Goal: Use online tool/utility: Use online tool/utility

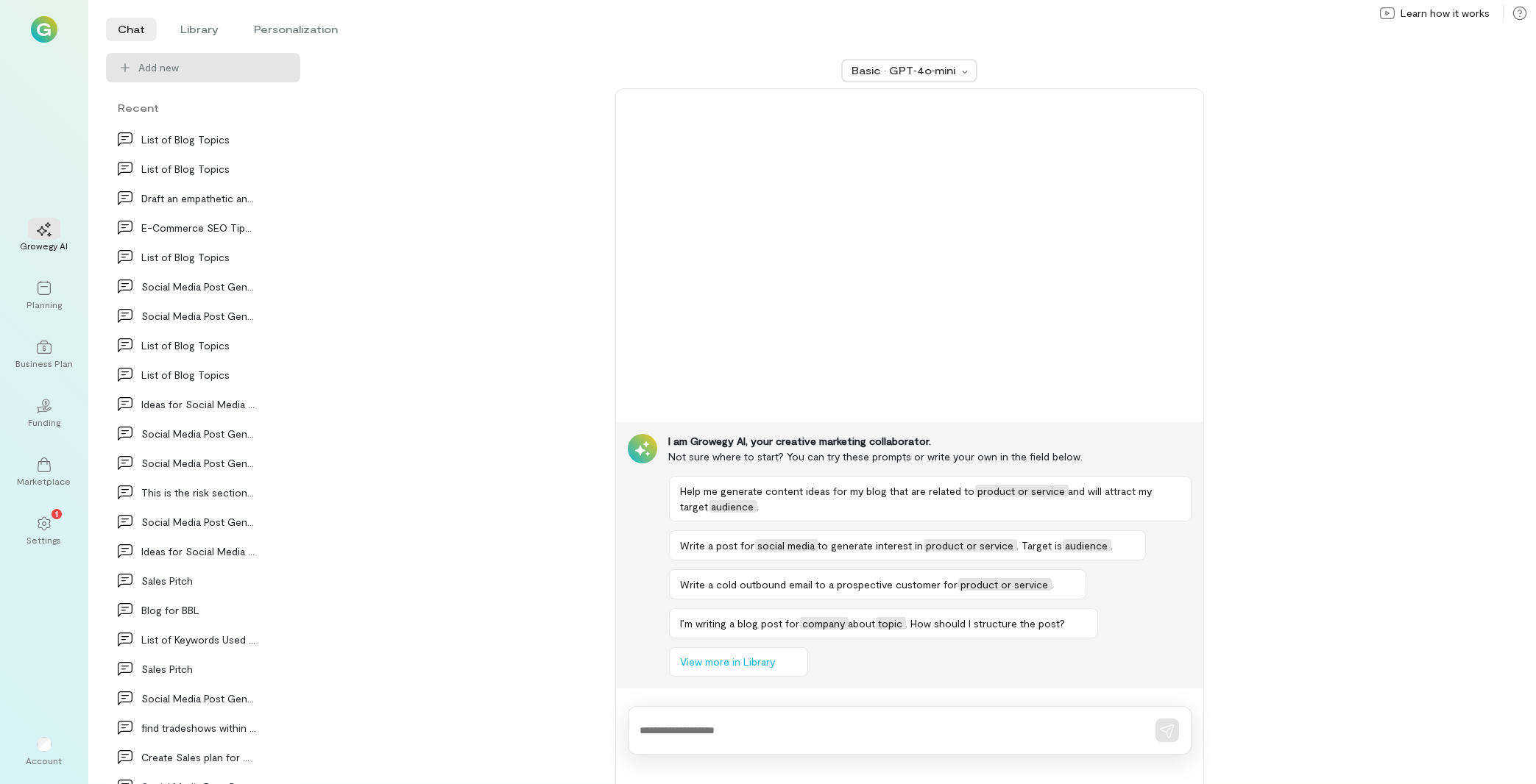
click at [59, 267] on div "Growegy AI Planning Business Plan 02 Funding Marketplace 1 Settings" at bounding box center [44, 384] width 53 height 347
click at [51, 292] on icon at bounding box center [44, 288] width 15 height 15
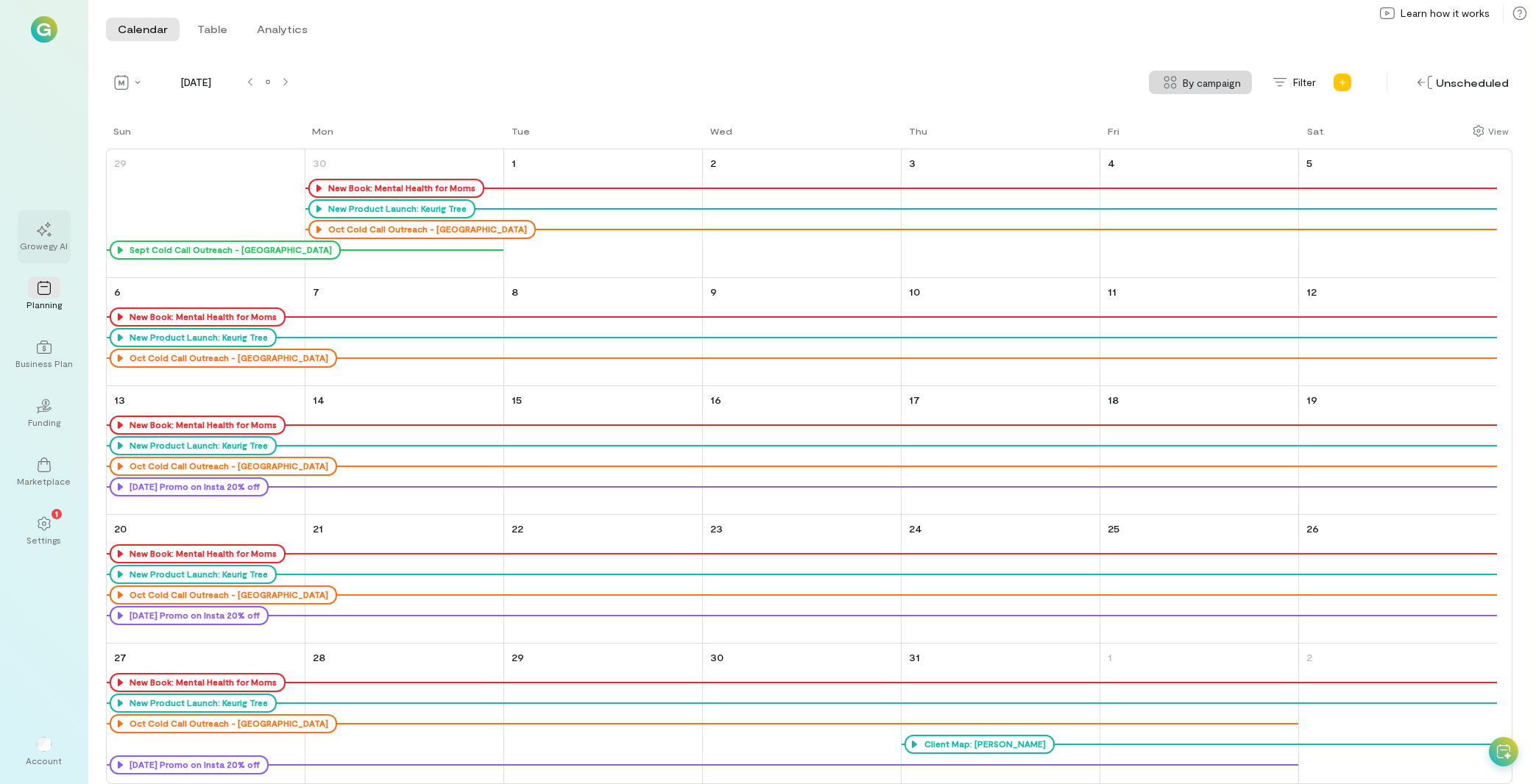
click at [52, 227] on div at bounding box center [44, 228] width 32 height 22
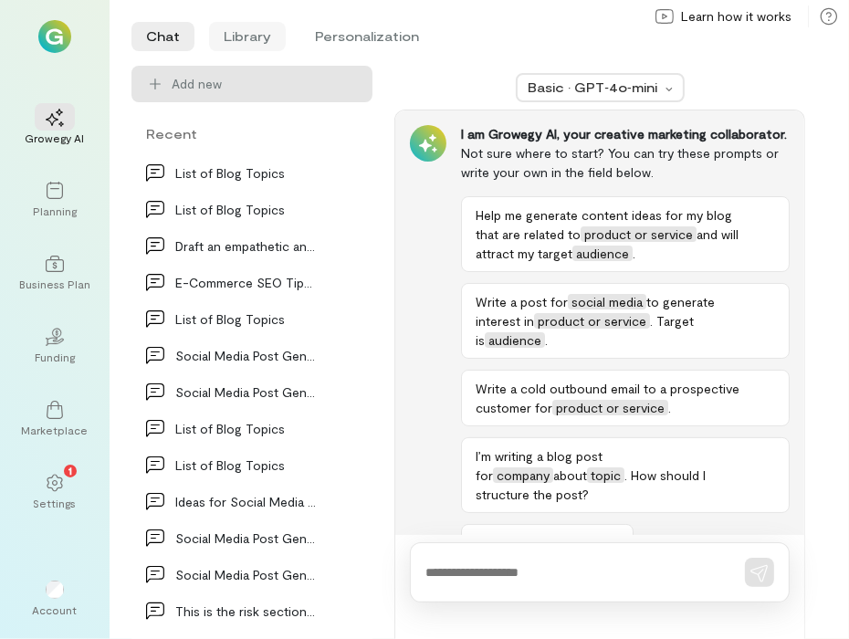
click at [241, 27] on li "Library" at bounding box center [247, 36] width 77 height 29
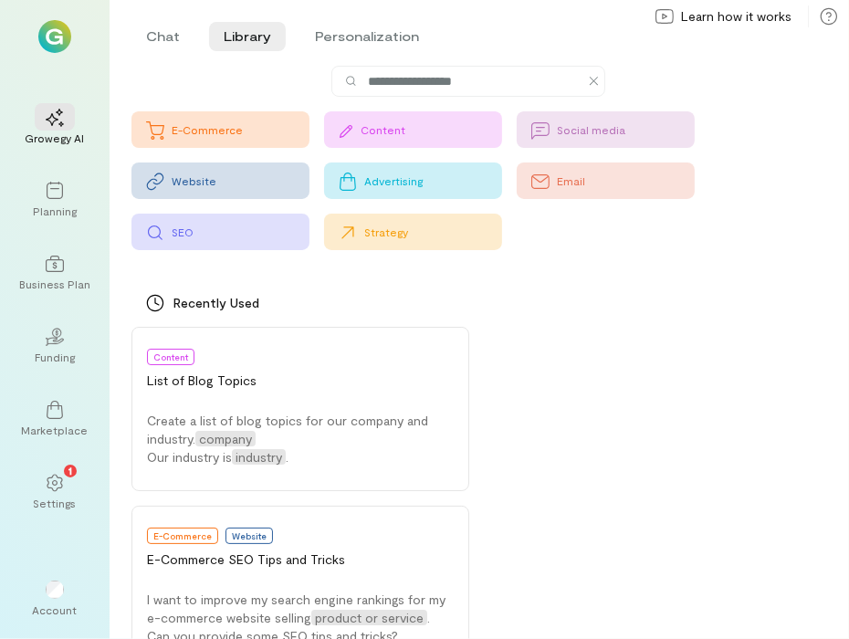
click at [410, 122] on div "Content" at bounding box center [413, 129] width 178 height 37
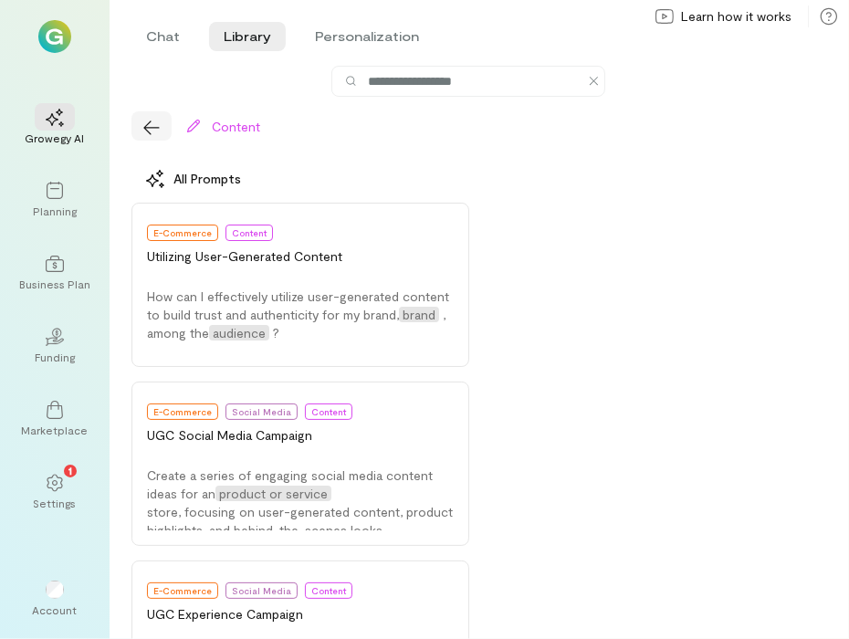
click at [147, 133] on icon "button" at bounding box center [151, 128] width 18 height 18
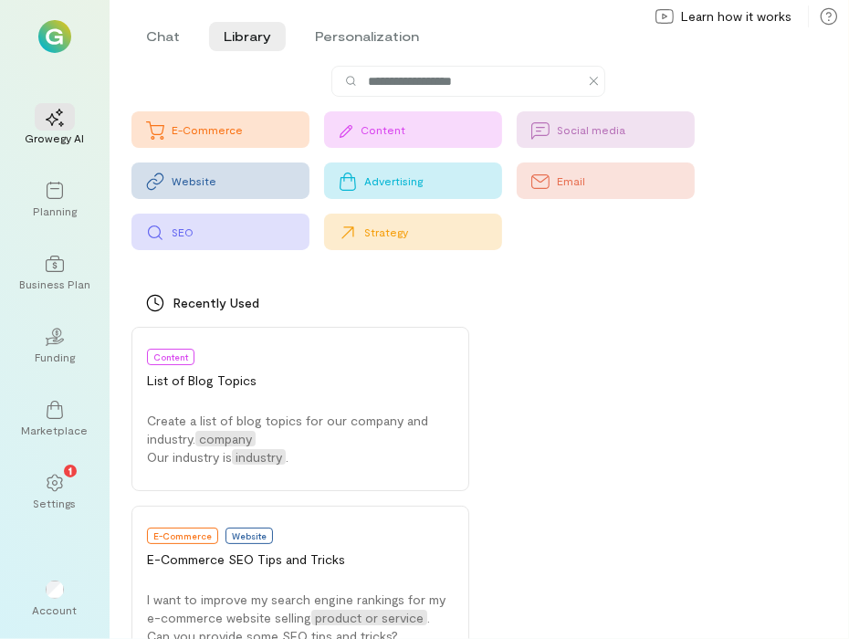
click at [386, 242] on div "Strategy" at bounding box center [413, 232] width 178 height 37
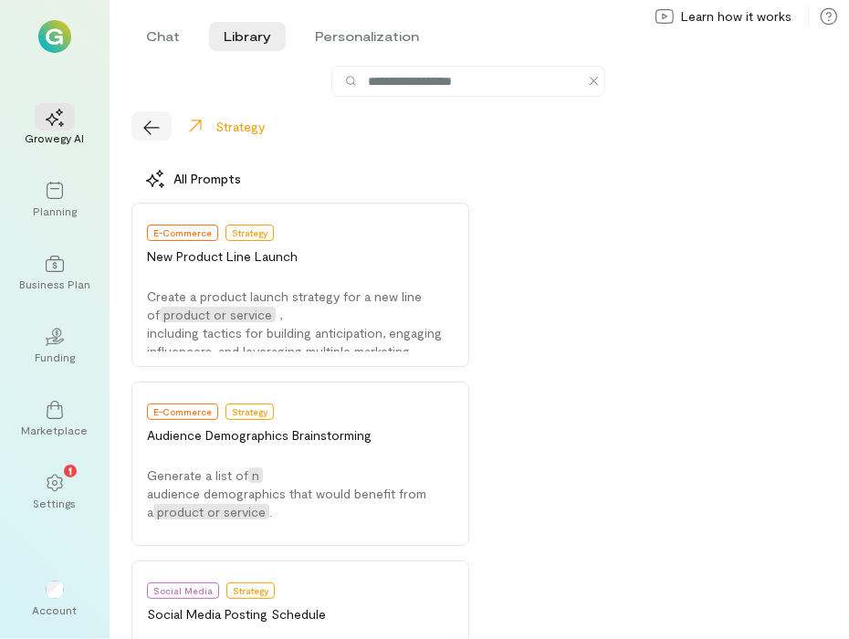
click at [170, 134] on button "button" at bounding box center [151, 125] width 40 height 29
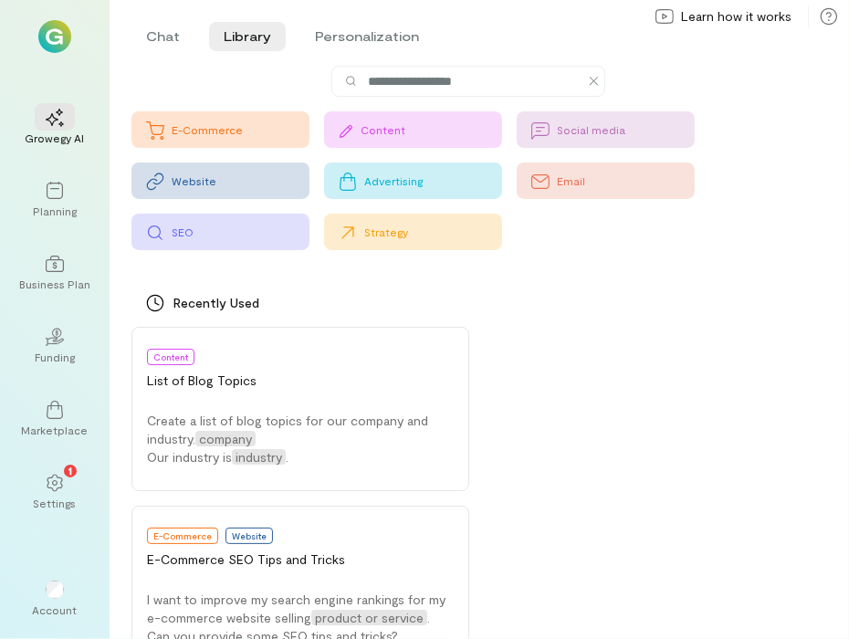
click at [221, 226] on div "SEO" at bounding box center [241, 232] width 138 height 15
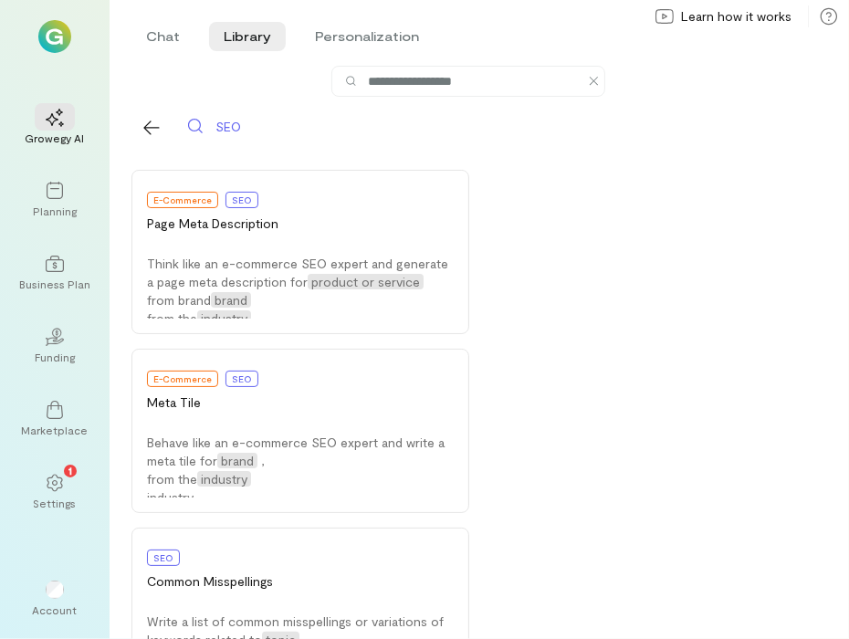
scroll to position [489, 0]
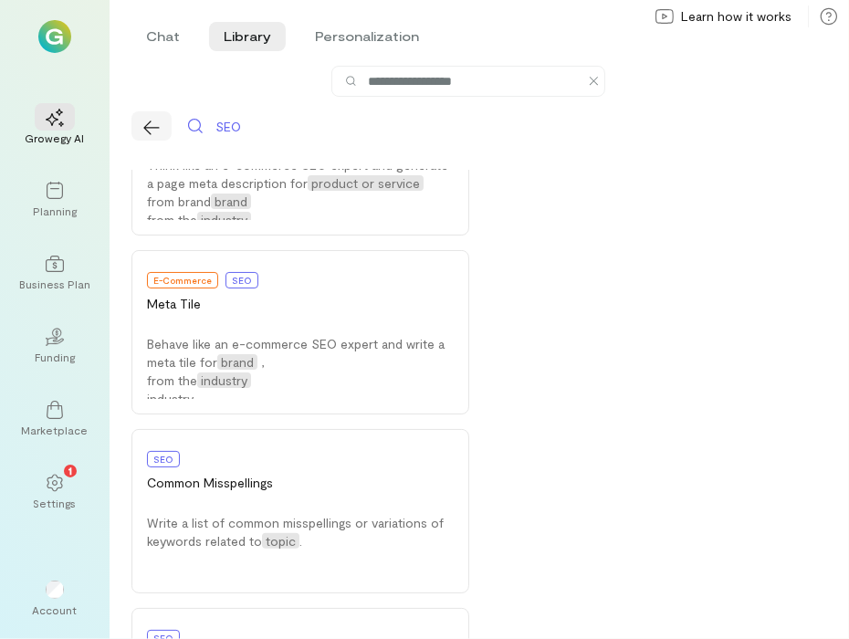
click at [152, 131] on icon "button" at bounding box center [151, 128] width 18 height 18
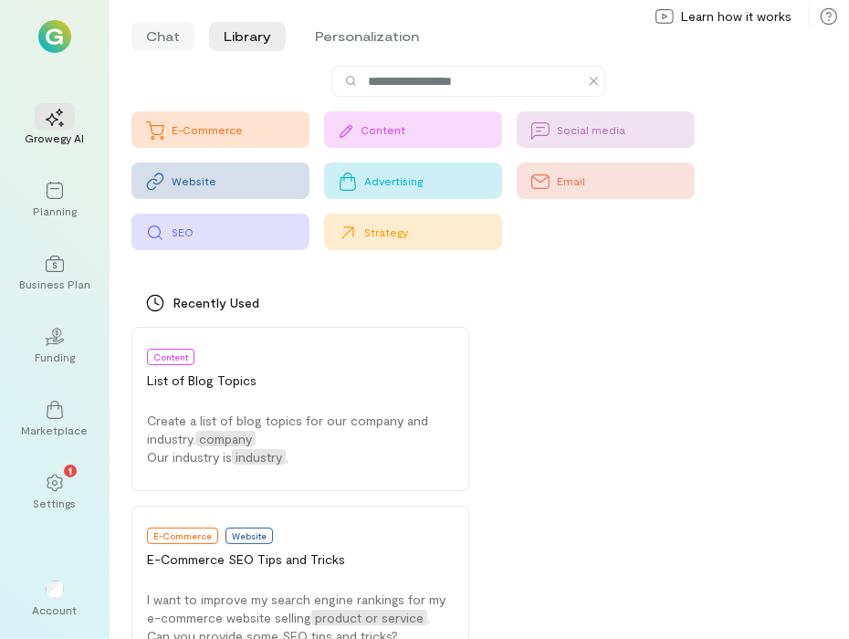
click at [151, 37] on li "Chat" at bounding box center [162, 36] width 63 height 29
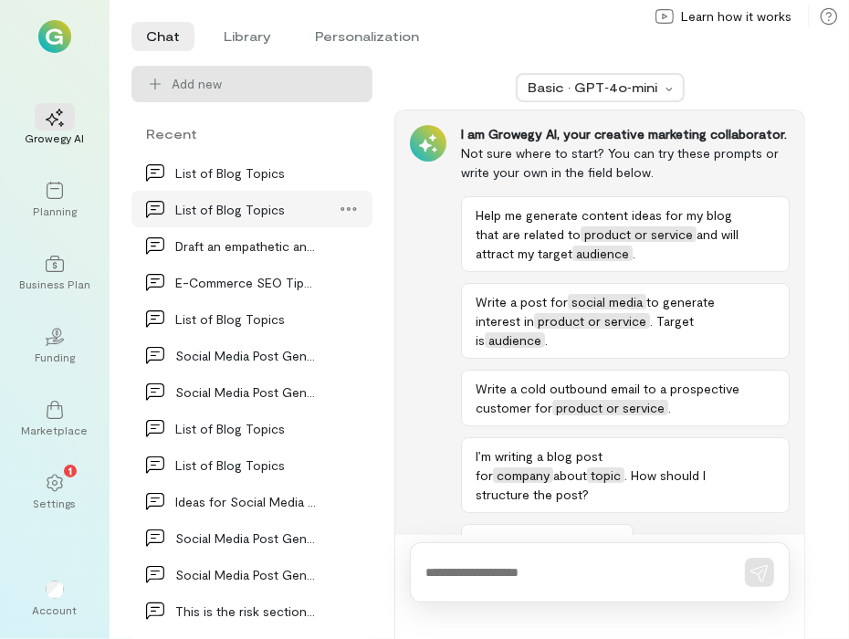
click at [238, 218] on div "List of Blog Topics" at bounding box center [246, 209] width 142 height 19
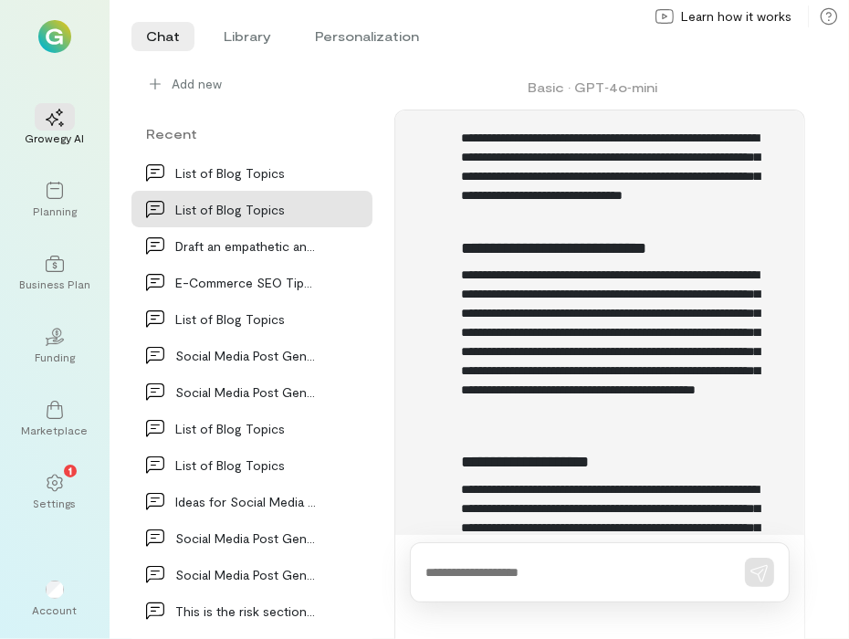
scroll to position [2517, 0]
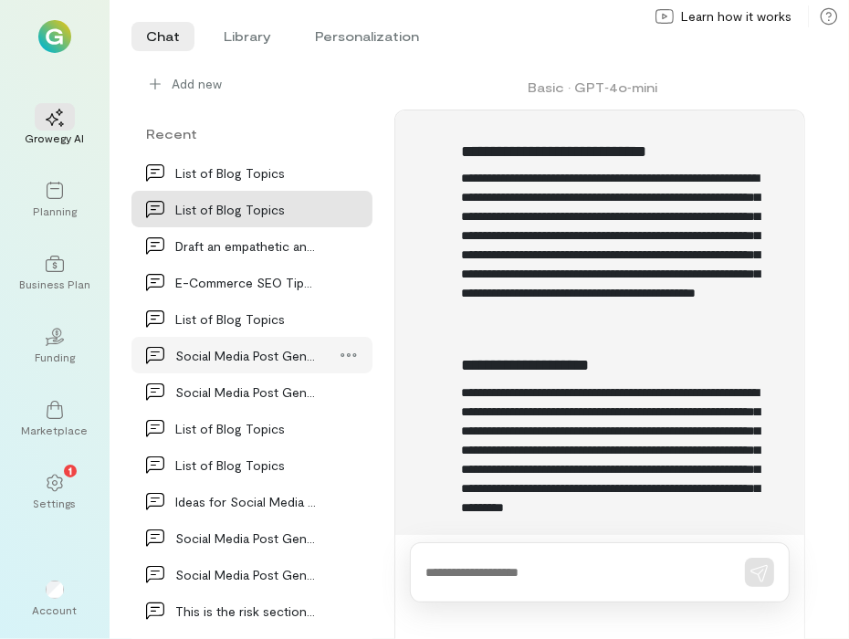
click at [257, 360] on div "Social Media Post Generation" at bounding box center [246, 355] width 142 height 19
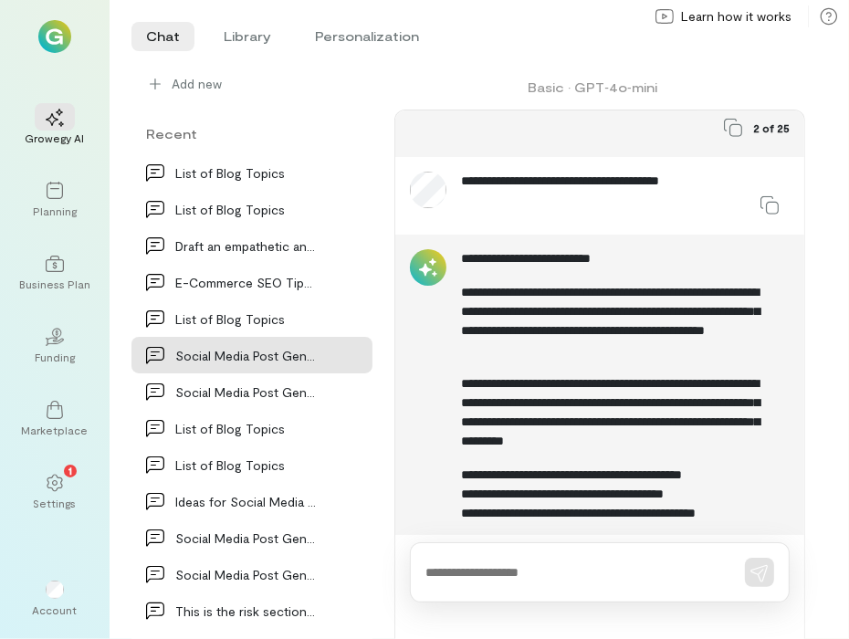
scroll to position [1330, 0]
